Goal: Browse casually

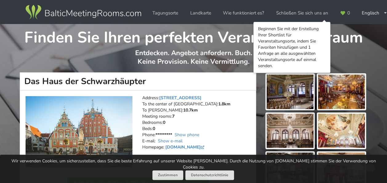
click at [305, 92] on img at bounding box center [290, 92] width 47 height 35
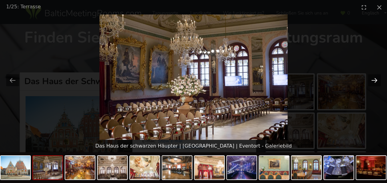
click at [377, 81] on button "Nächste Folie" at bounding box center [374, 80] width 13 height 12
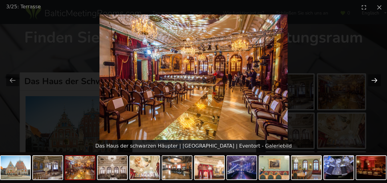
click at [377, 81] on button "Nächste Folie" at bounding box center [374, 80] width 13 height 12
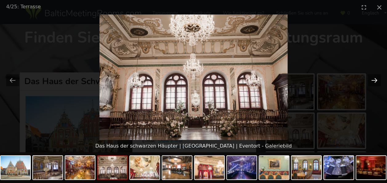
click at [377, 81] on button "Nächste Folie" at bounding box center [374, 80] width 13 height 12
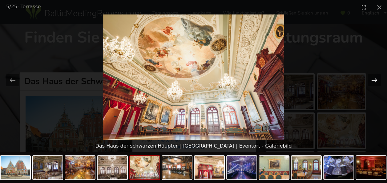
click at [377, 81] on button "Nächste Folie" at bounding box center [374, 80] width 13 height 12
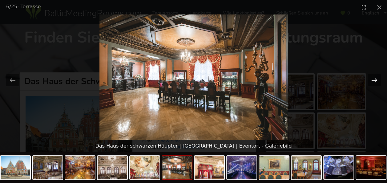
click at [377, 81] on button "Nächste Folie" at bounding box center [374, 80] width 13 height 12
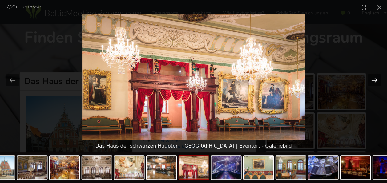
click at [377, 81] on button "Nächste Folie" at bounding box center [374, 80] width 13 height 12
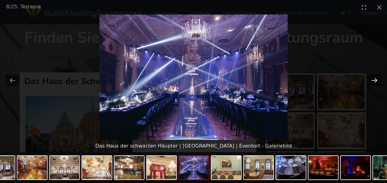
click at [377, 81] on button "Nächste Folie" at bounding box center [374, 80] width 13 height 12
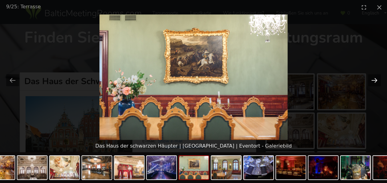
click at [377, 81] on button "Nächste Folie" at bounding box center [374, 80] width 13 height 12
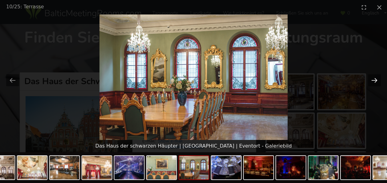
click at [377, 81] on button "Nächste Folie" at bounding box center [374, 80] width 13 height 12
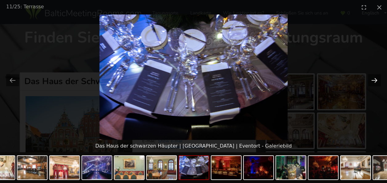
click at [377, 81] on button "Nächste Folie" at bounding box center [374, 80] width 13 height 12
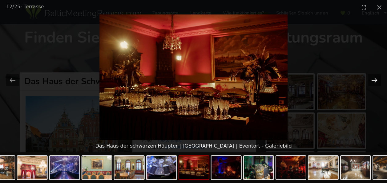
click at [377, 81] on button "Nächste Folie" at bounding box center [374, 80] width 13 height 12
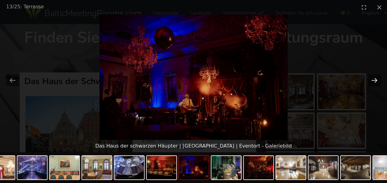
click at [377, 81] on button "Nächste Folie" at bounding box center [374, 80] width 13 height 12
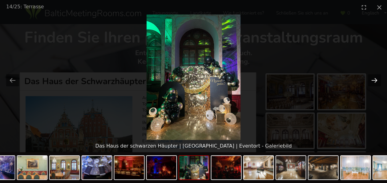
click at [377, 81] on button "Nächste Folie" at bounding box center [374, 80] width 13 height 12
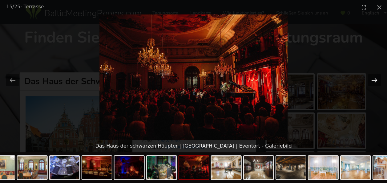
click at [377, 81] on button "Nächste Folie" at bounding box center [374, 80] width 13 height 12
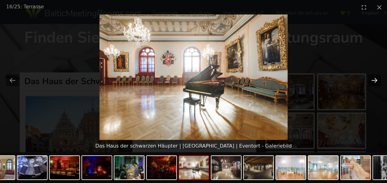
click at [377, 81] on button "Nächste Folie" at bounding box center [374, 80] width 13 height 12
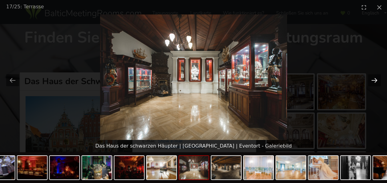
click at [377, 81] on button "Nächste Folie" at bounding box center [374, 80] width 13 height 12
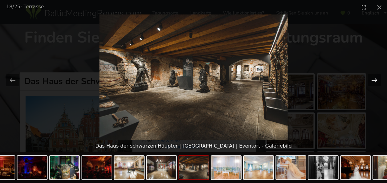
click at [377, 81] on button "Nächste Folie" at bounding box center [374, 80] width 13 height 12
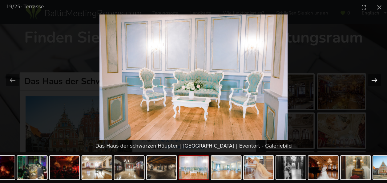
click at [377, 81] on button "Nächste Folie" at bounding box center [374, 80] width 13 height 12
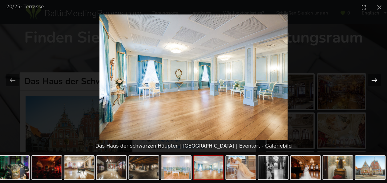
click at [377, 81] on button "Nächste Folie" at bounding box center [374, 80] width 13 height 12
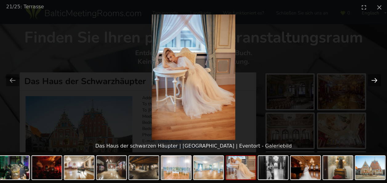
click at [377, 81] on button "Nächste Folie" at bounding box center [374, 80] width 13 height 12
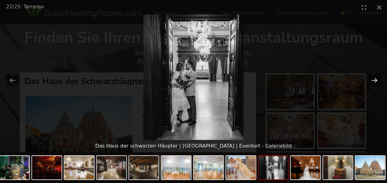
click at [377, 81] on button "Nächste Folie" at bounding box center [374, 80] width 13 height 12
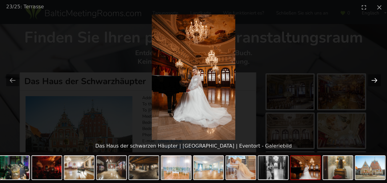
click at [377, 81] on button "Nächste Folie" at bounding box center [374, 80] width 13 height 12
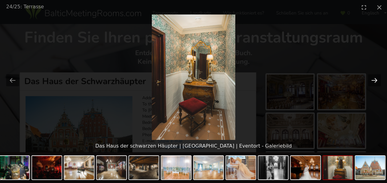
click at [377, 81] on button "Nächste Folie" at bounding box center [374, 80] width 13 height 12
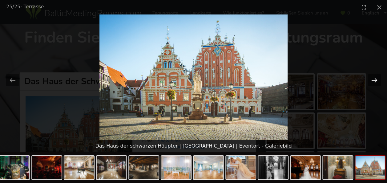
click at [377, 81] on button "Nächste Folie" at bounding box center [374, 80] width 13 height 12
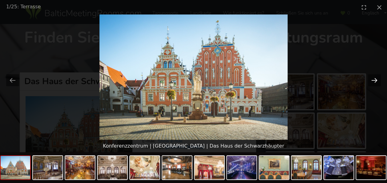
click at [377, 81] on button "Nächste Folie" at bounding box center [374, 80] width 13 height 12
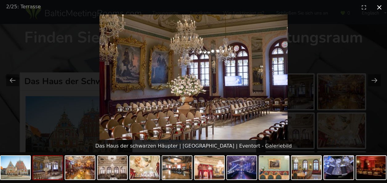
click at [381, 7] on button "Galerie schließen" at bounding box center [379, 7] width 15 height 14
